Goal: Task Accomplishment & Management: Use online tool/utility

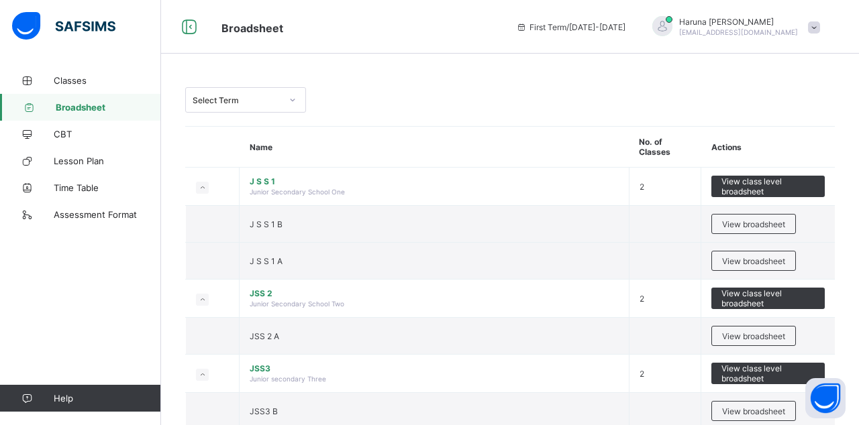
click at [79, 78] on span "Classes" at bounding box center [107, 80] width 107 height 11
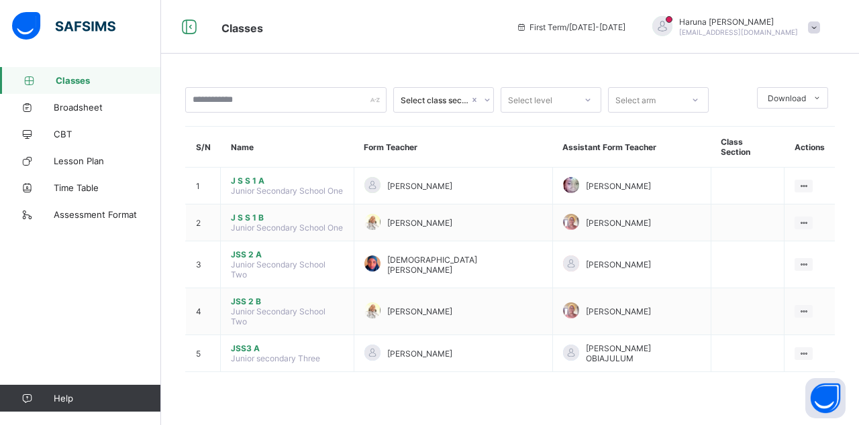
click at [0, 0] on ul "View Class" at bounding box center [0, 0] width 0 height 0
click at [0, 0] on div "View Class" at bounding box center [0, 0] width 0 height 0
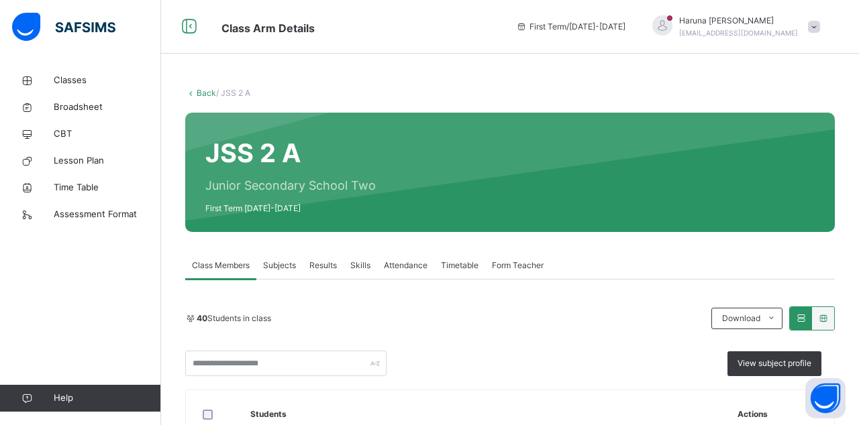
scroll to position [196, 0]
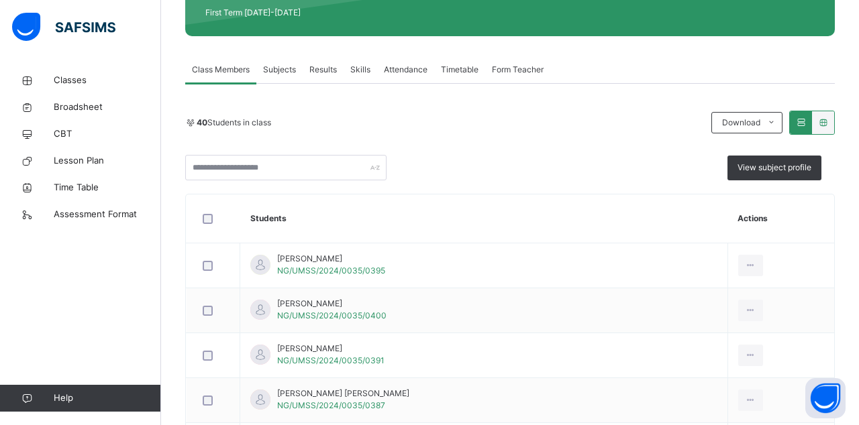
click at [407, 65] on span "Attendance" at bounding box center [406, 70] width 44 height 12
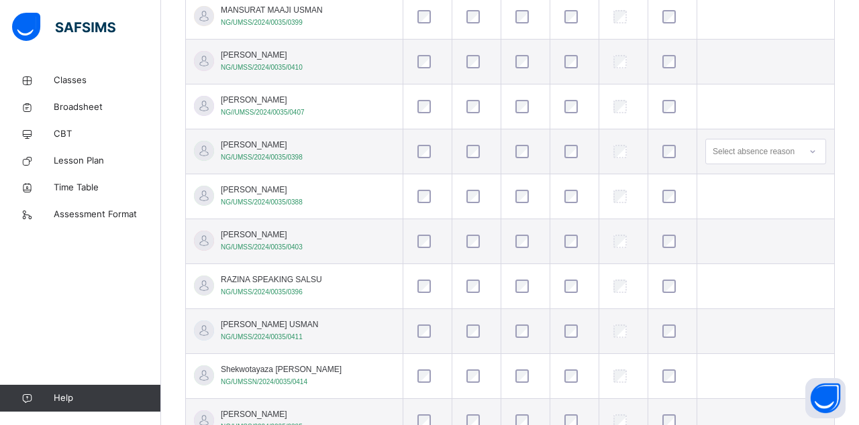
scroll to position [1622, 0]
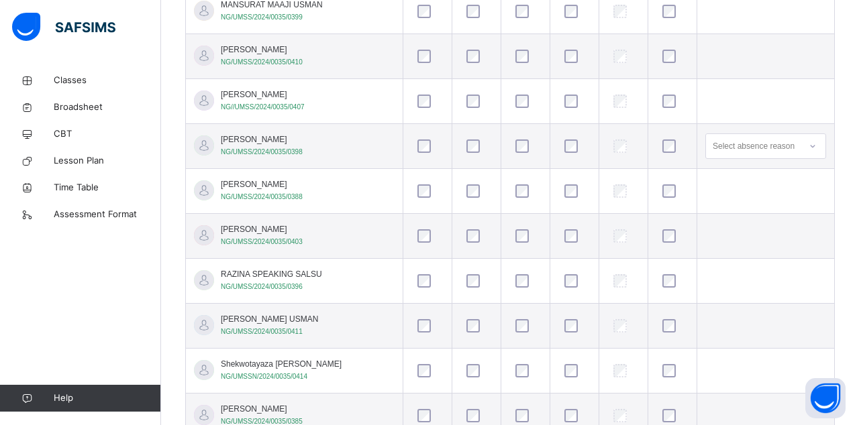
click at [513, 274] on div at bounding box center [525, 280] width 25 height 13
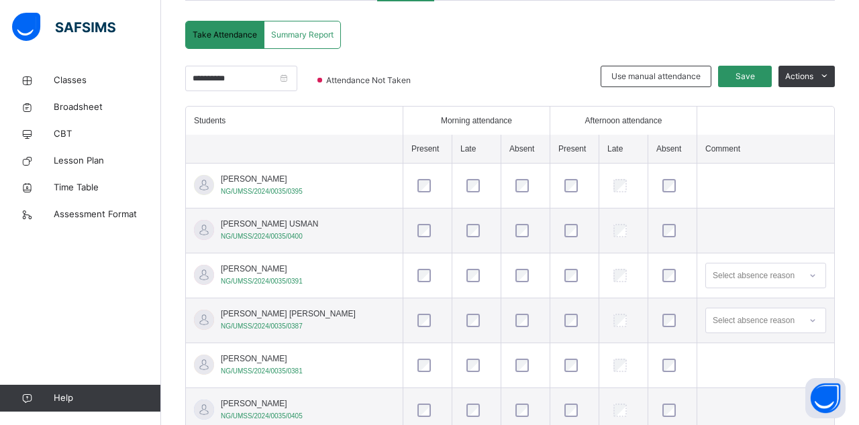
scroll to position [11, 0]
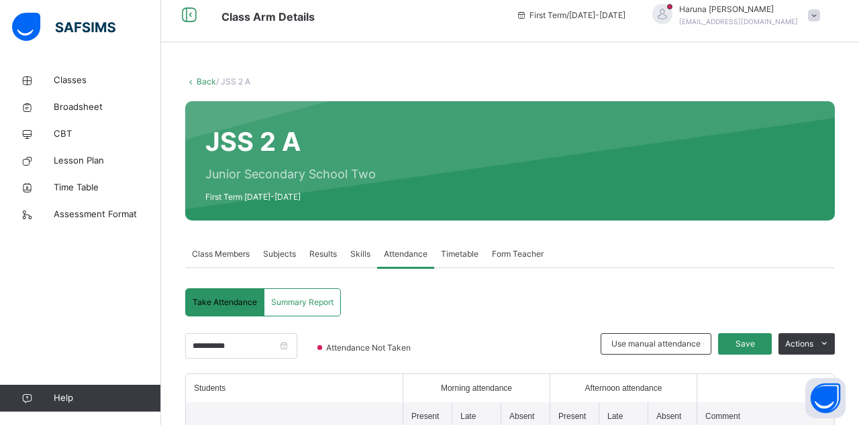
click at [750, 350] on span "Save" at bounding box center [745, 344] width 34 height 12
click at [739, 350] on span "Save" at bounding box center [745, 344] width 34 height 12
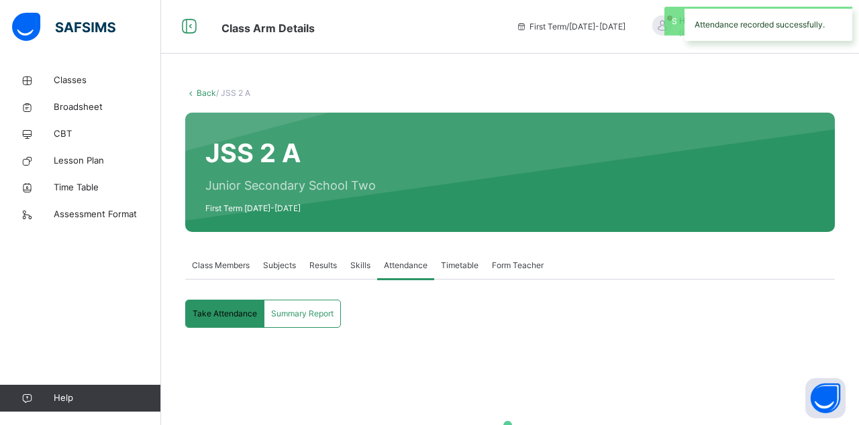
scroll to position [52, 0]
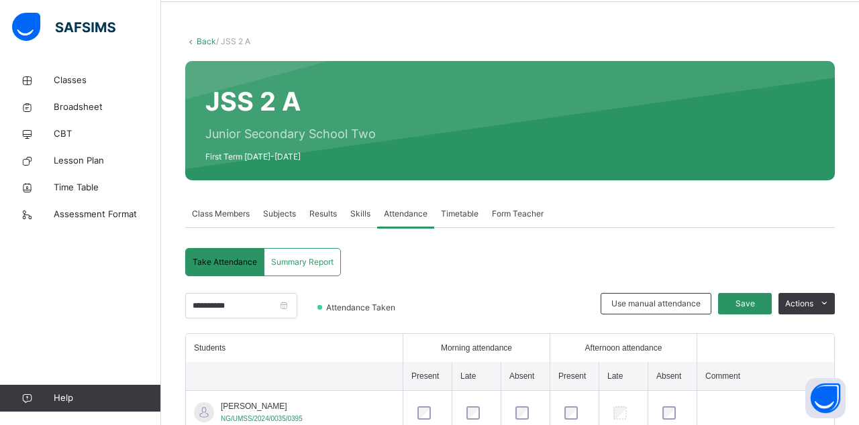
click at [284, 213] on span "Subjects" at bounding box center [279, 214] width 33 height 12
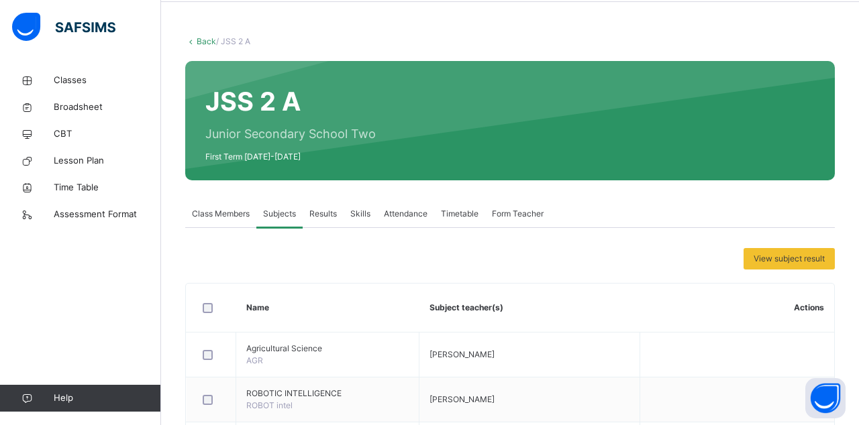
click at [288, 213] on span "Subjects" at bounding box center [279, 214] width 33 height 12
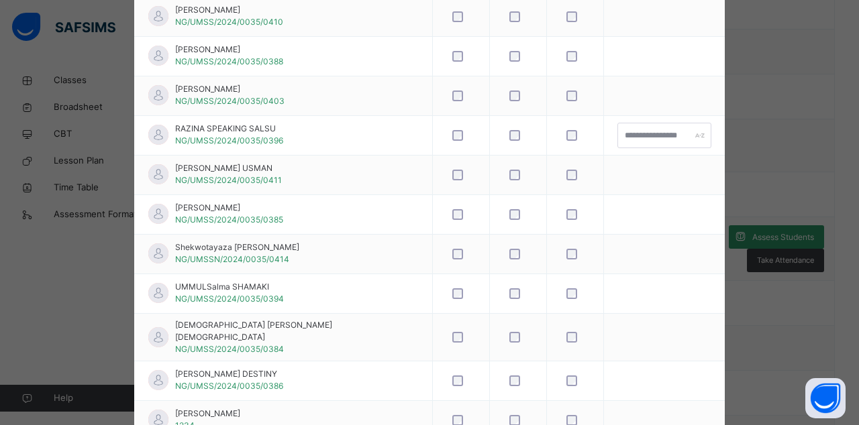
scroll to position [1420, 0]
click at [564, 248] on div at bounding box center [575, 253] width 23 height 11
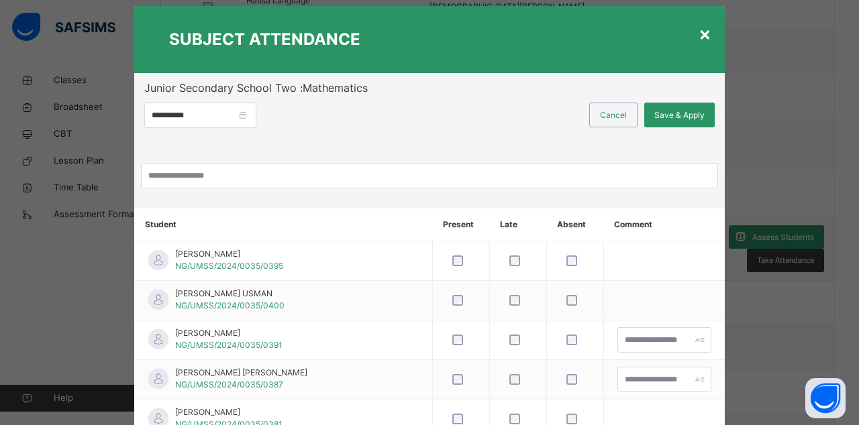
scroll to position [12, 0]
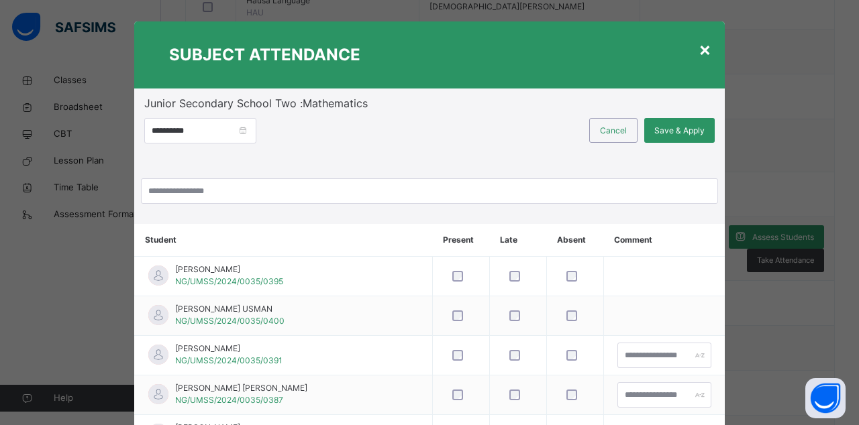
click at [676, 137] on div "Save & Apply" at bounding box center [679, 130] width 70 height 25
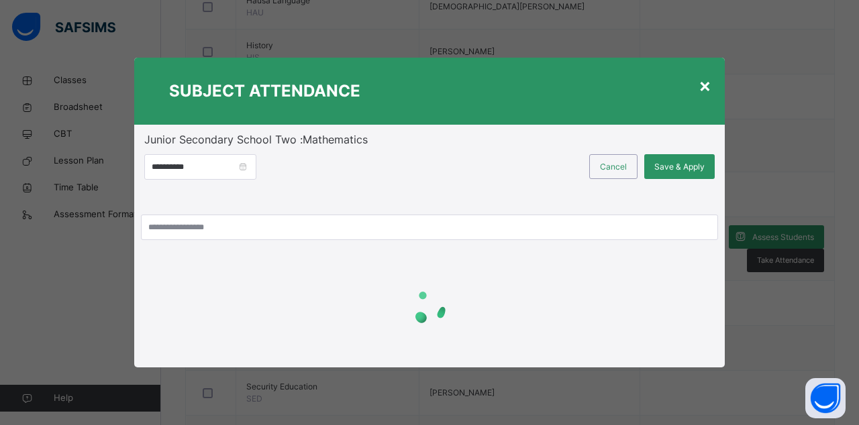
scroll to position [0, 0]
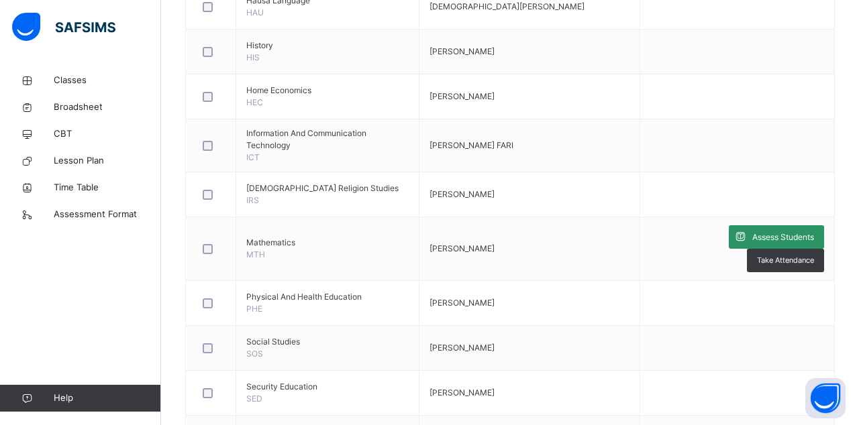
click at [80, 161] on span "Lesson Plan" at bounding box center [107, 160] width 107 height 13
